Goal: Transaction & Acquisition: Obtain resource

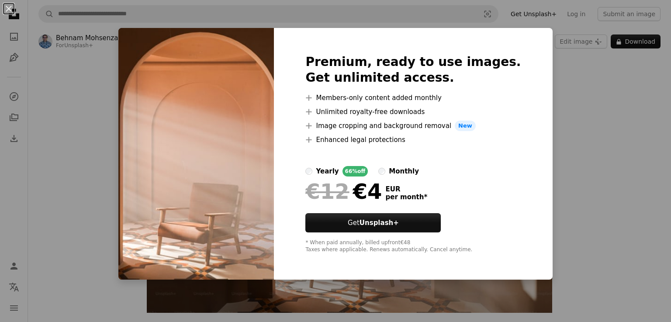
click at [595, 149] on div "An X shape Premium, ready to use images. Get unlimited access. A plus sign Memb…" at bounding box center [335, 161] width 671 height 322
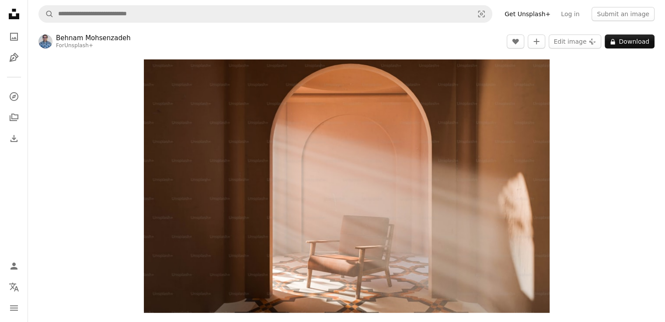
click at [621, 64] on div "Zoom in" at bounding box center [346, 186] width 637 height 262
click at [573, 14] on link "Log in" at bounding box center [569, 14] width 29 height 14
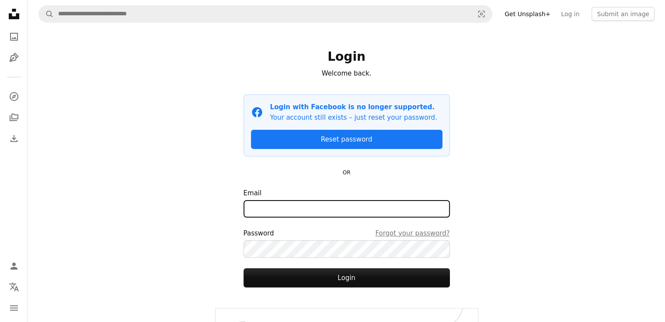
click at [286, 206] on input "Email" at bounding box center [346, 208] width 206 height 17
type input "**********"
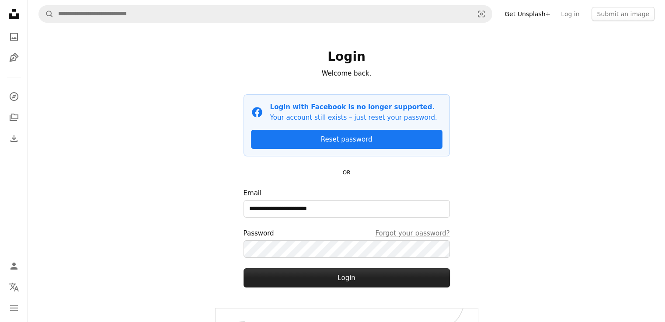
click at [353, 283] on button "Login" at bounding box center [346, 277] width 206 height 19
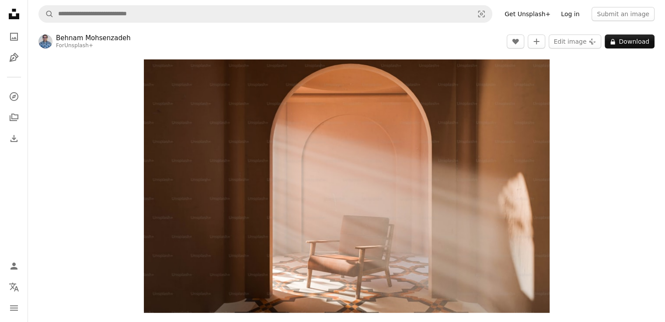
click at [581, 16] on link "Log in" at bounding box center [569, 14] width 29 height 14
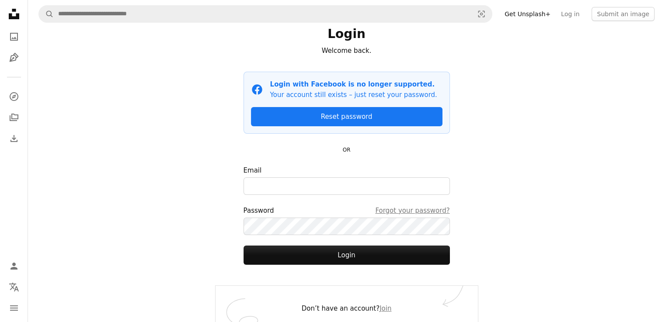
scroll to position [31, 0]
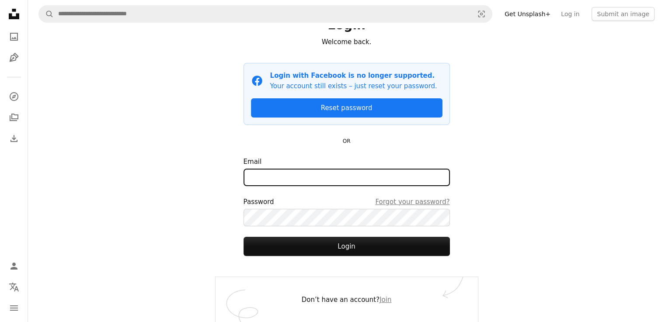
click at [316, 170] on input "Email" at bounding box center [346, 177] width 206 height 17
type input "**********"
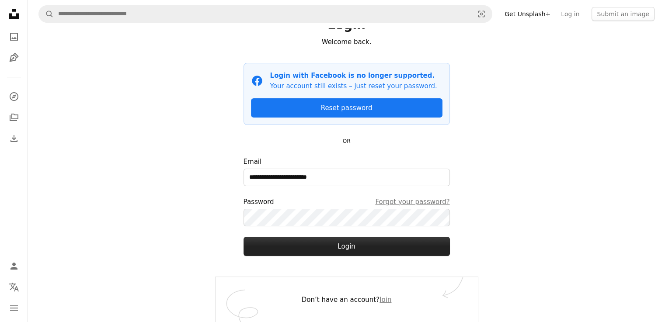
click at [341, 243] on button "Login" at bounding box center [346, 246] width 206 height 19
